Goal: Task Accomplishment & Management: Manage account settings

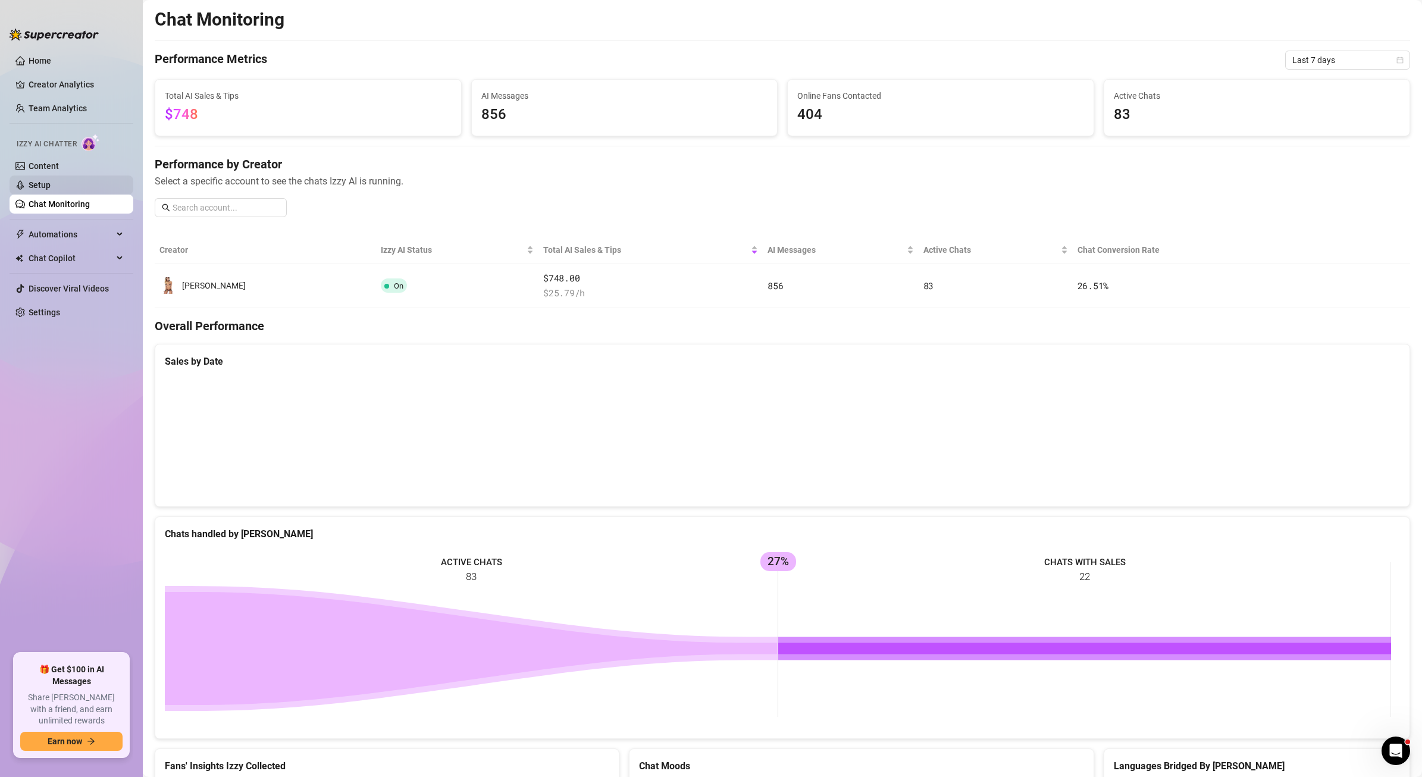
click at [51, 190] on link "Setup" at bounding box center [40, 185] width 22 height 10
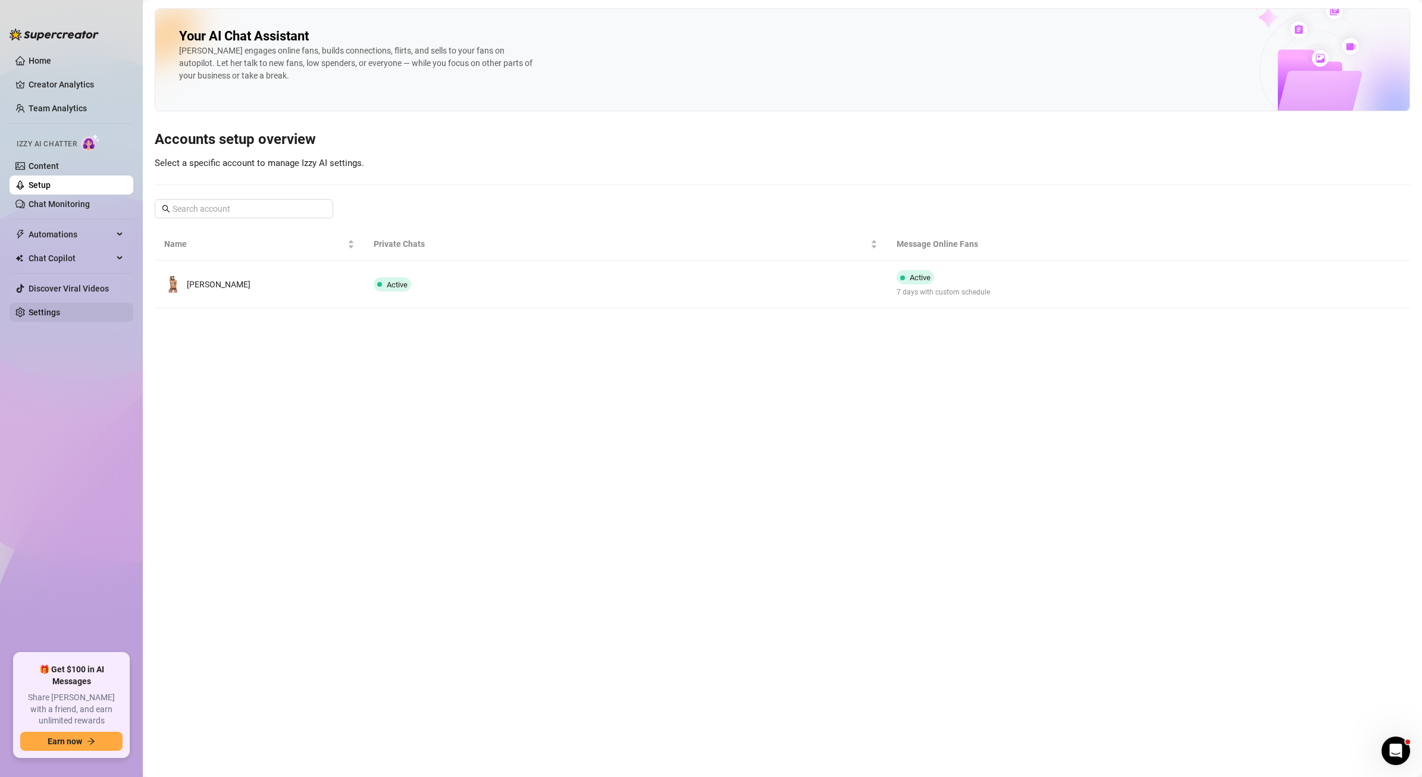
click at [58, 309] on link "Settings" at bounding box center [45, 313] width 32 height 10
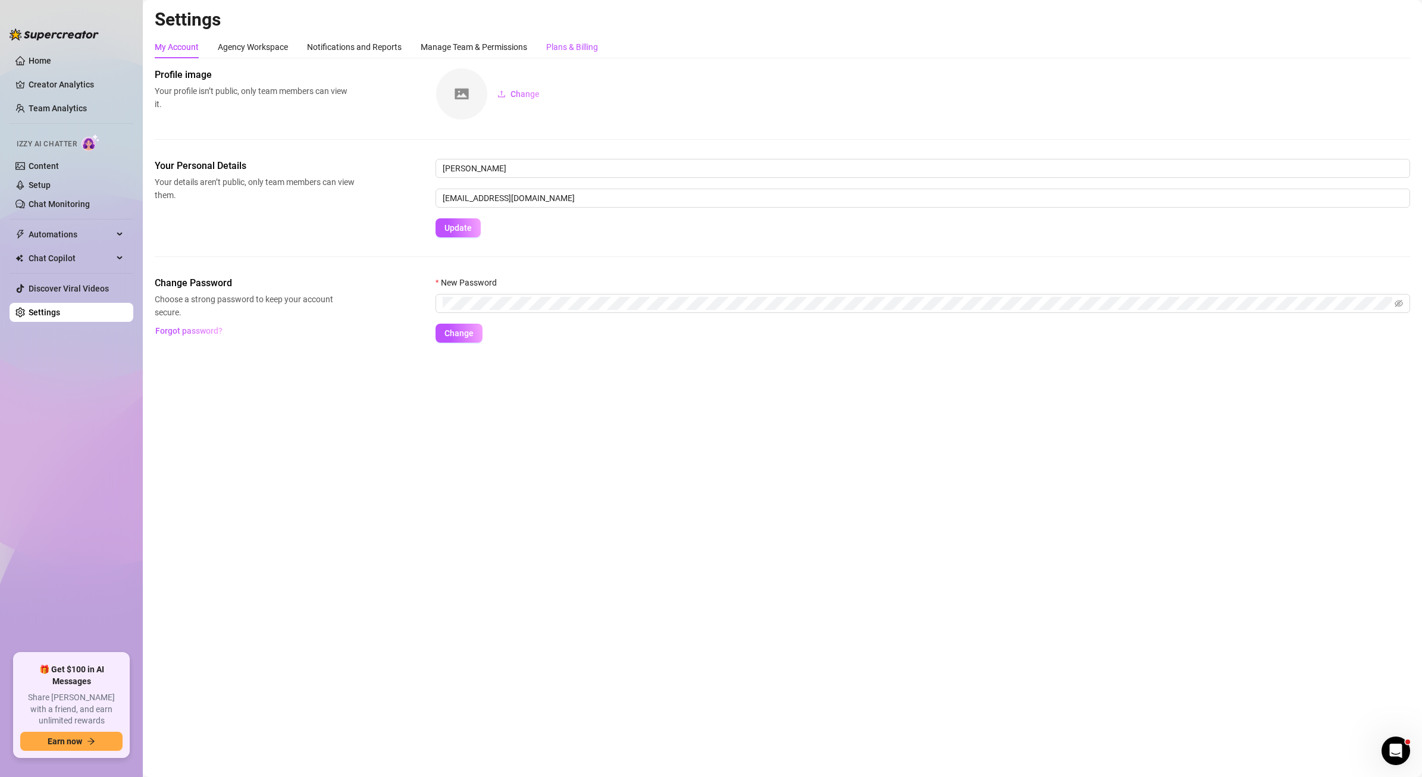
click at [559, 43] on div "Plans & Billing" at bounding box center [572, 46] width 52 height 13
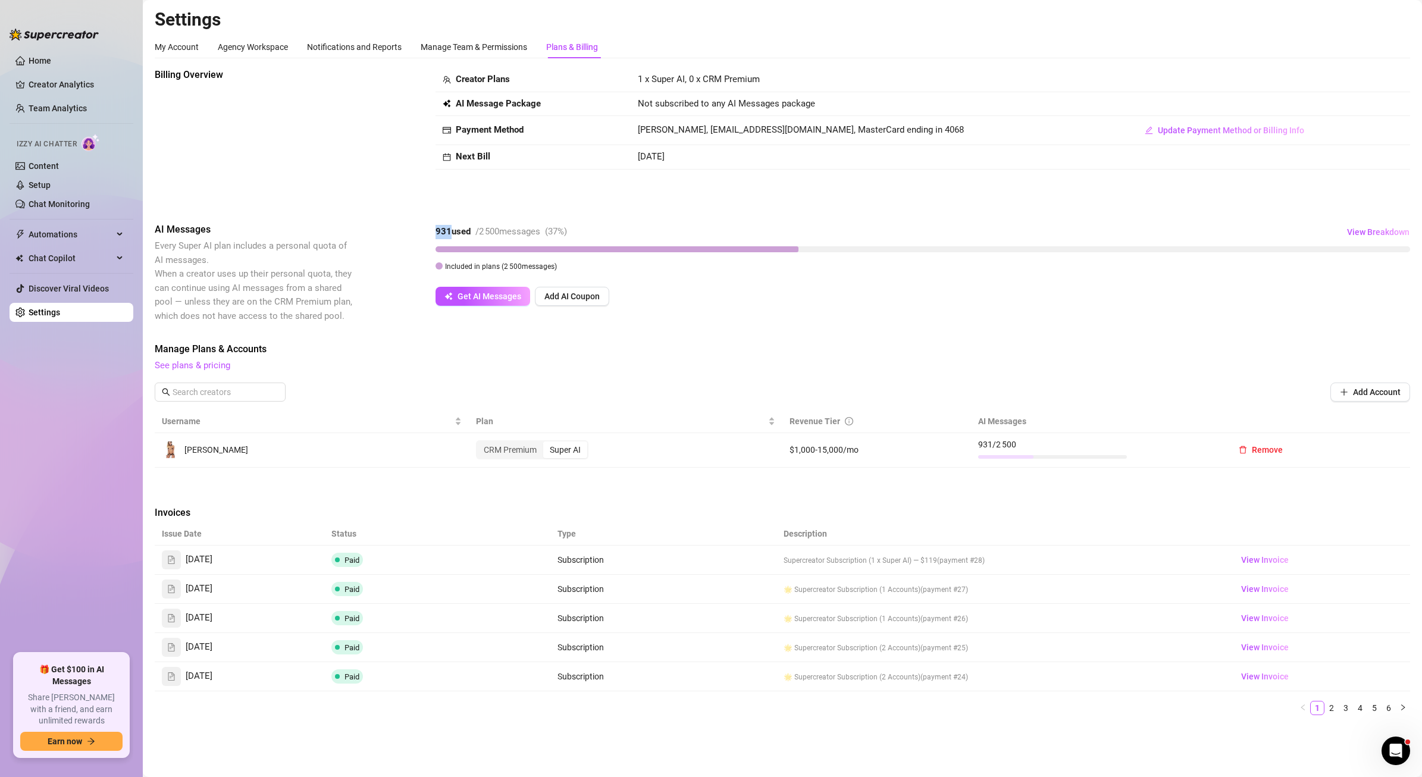
drag, startPoint x: 450, startPoint y: 231, endPoint x: 434, endPoint y: 232, distance: 16.1
click at [434, 232] on div "AI Messages Every Super AI plan includes a personal quota of AI messages. When …" at bounding box center [782, 273] width 1255 height 101
